Goal: Information Seeking & Learning: Get advice/opinions

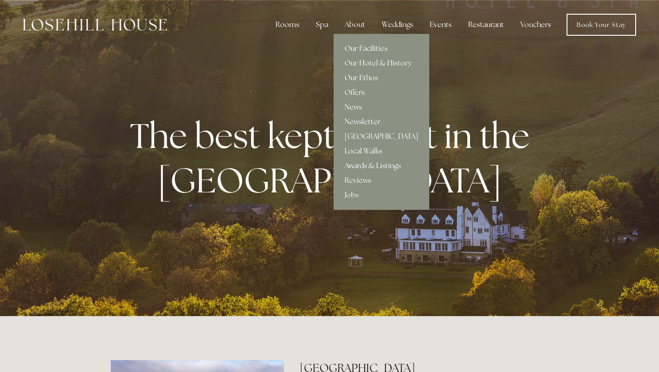
click at [365, 47] on link "Our Facilities" at bounding box center [382, 48] width 96 height 15
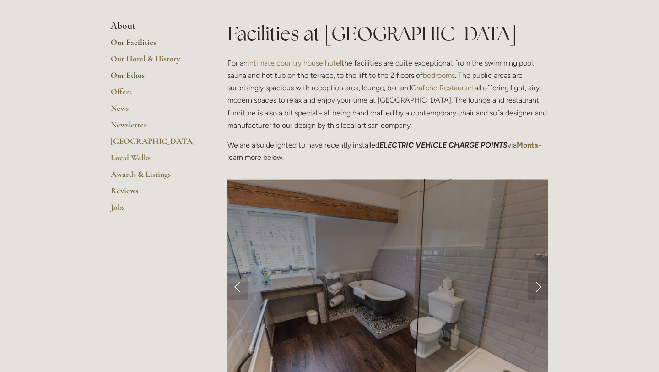
scroll to position [220, 0]
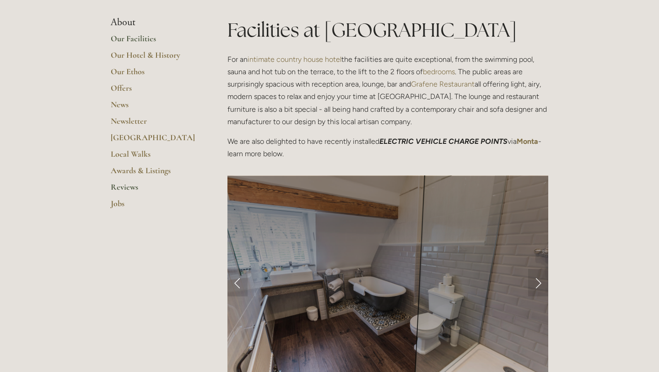
click at [129, 189] on link "Reviews" at bounding box center [154, 190] width 87 height 16
